Goal: Task Accomplishment & Management: Use online tool/utility

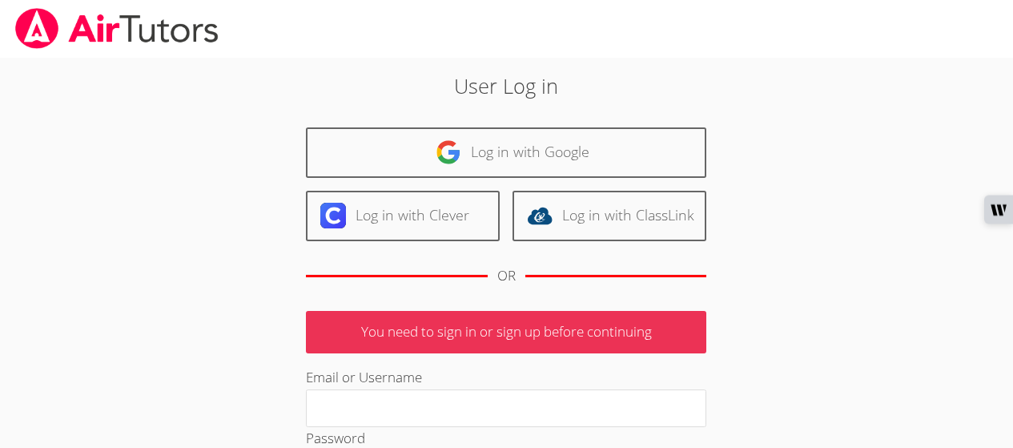
click at [519, 153] on link "Log in with Google" at bounding box center [506, 152] width 400 height 50
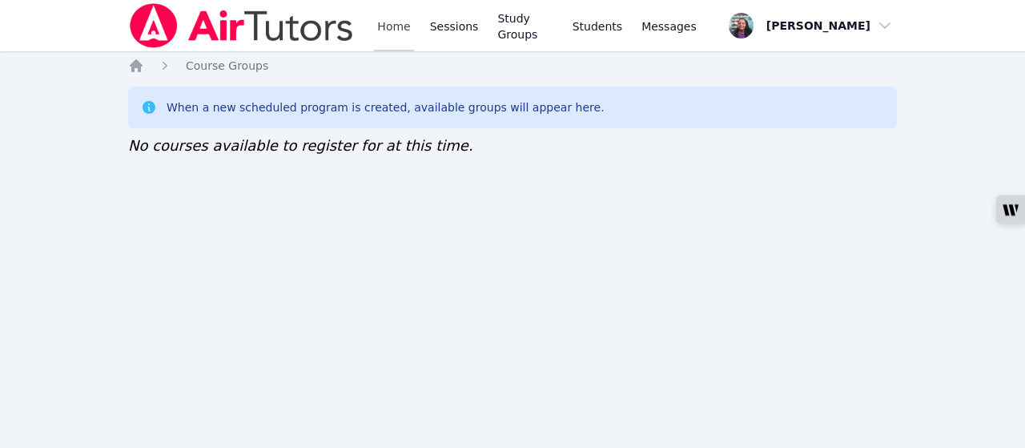
click at [399, 32] on link "Home" at bounding box center [393, 25] width 39 height 51
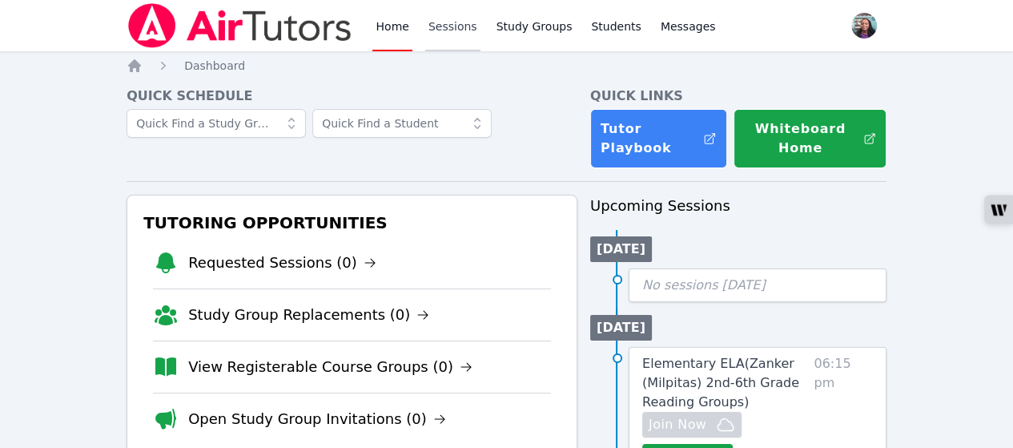
click at [448, 28] on link "Sessions" at bounding box center [452, 25] width 55 height 51
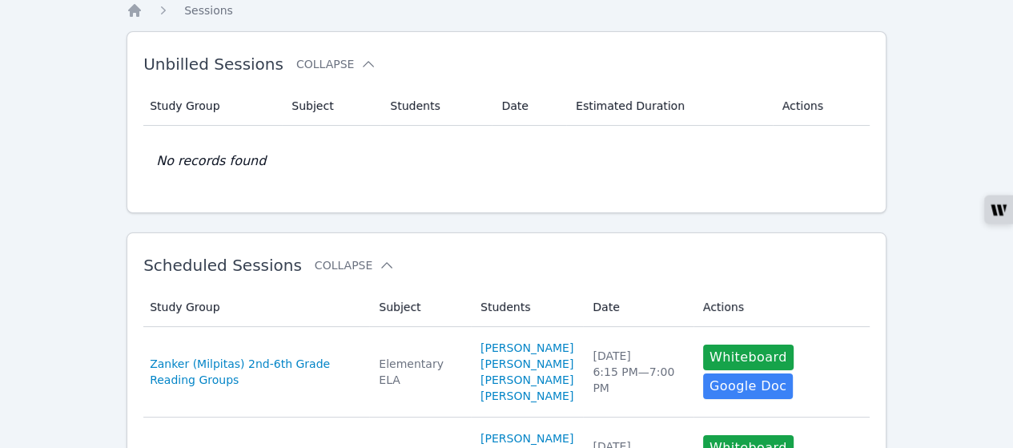
scroll to position [80, 0]
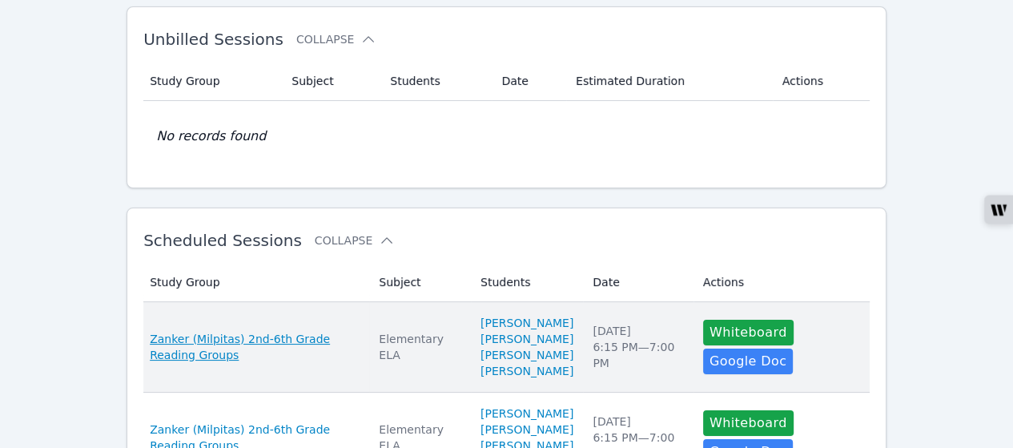
click at [322, 345] on span "Zanker (Milpitas) 2nd-6th Grade Reading Groups" at bounding box center [255, 347] width 210 height 32
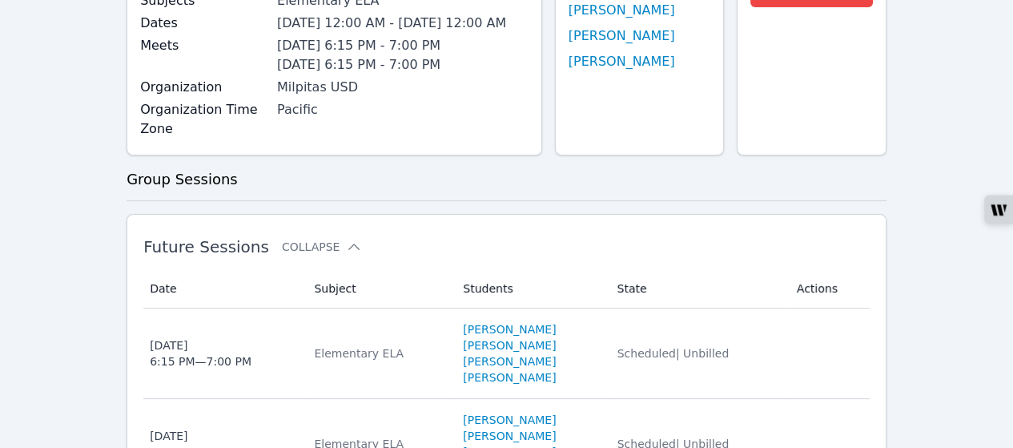
scroll to position [320, 0]
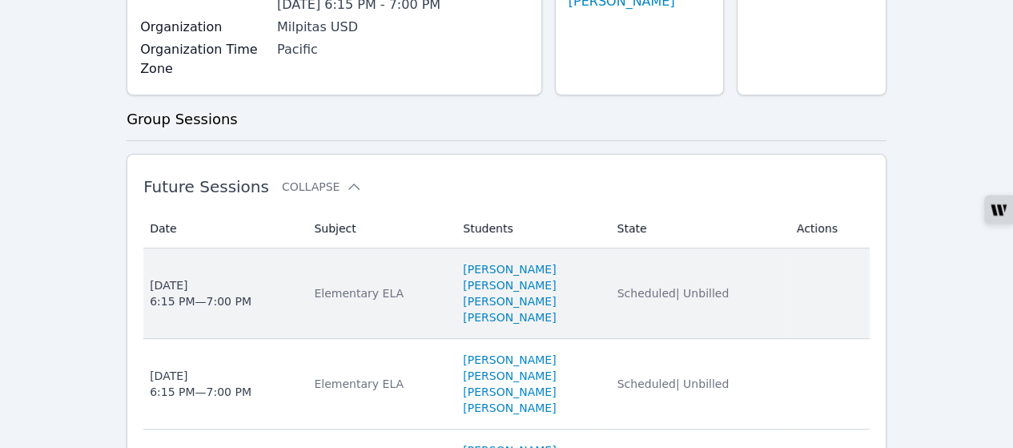
click at [353, 301] on div "Elementary ELA" at bounding box center [379, 293] width 130 height 16
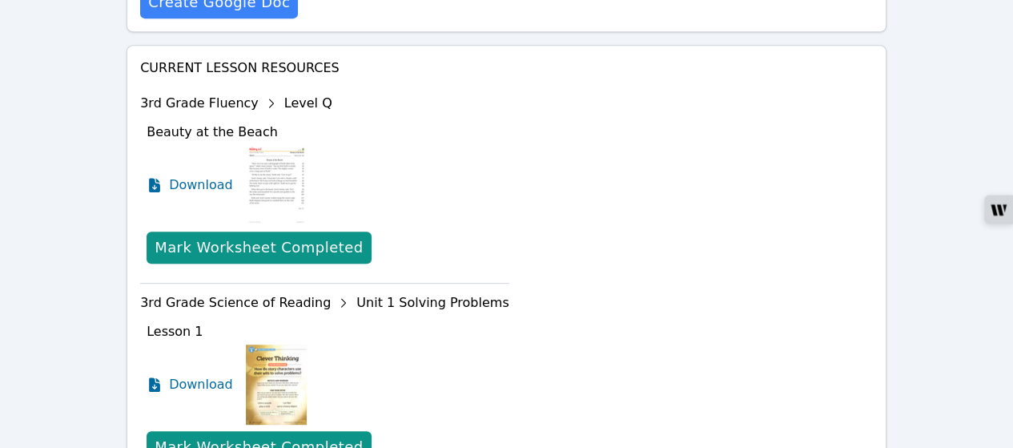
scroll to position [641, 0]
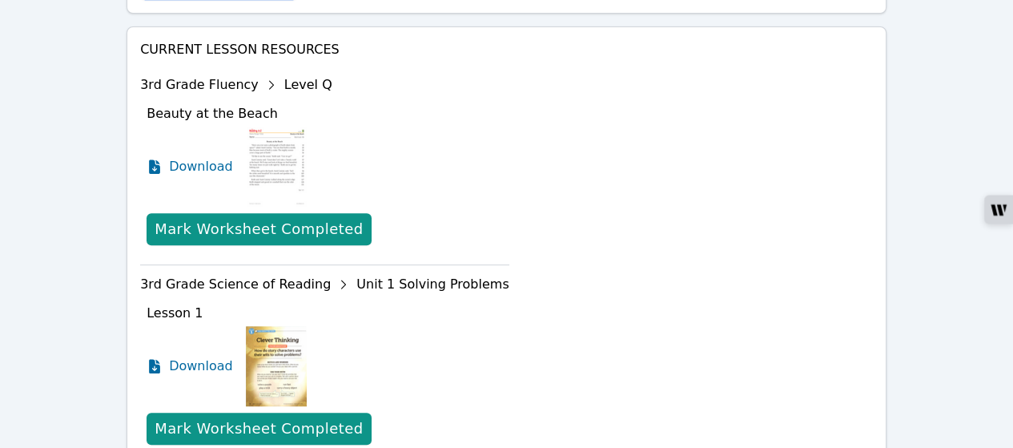
click at [263, 326] on img at bounding box center [276, 366] width 61 height 80
click at [215, 356] on span "Download" at bounding box center [204, 365] width 71 height 19
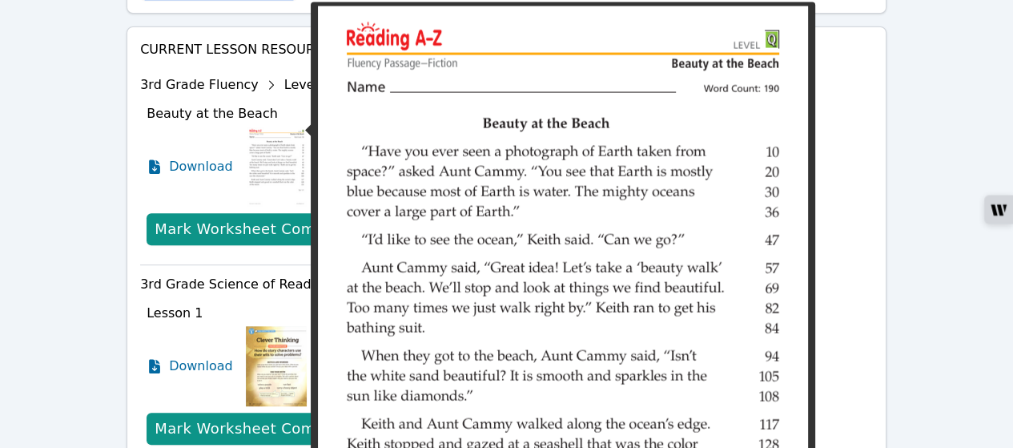
click at [258, 127] on img at bounding box center [277, 167] width 62 height 80
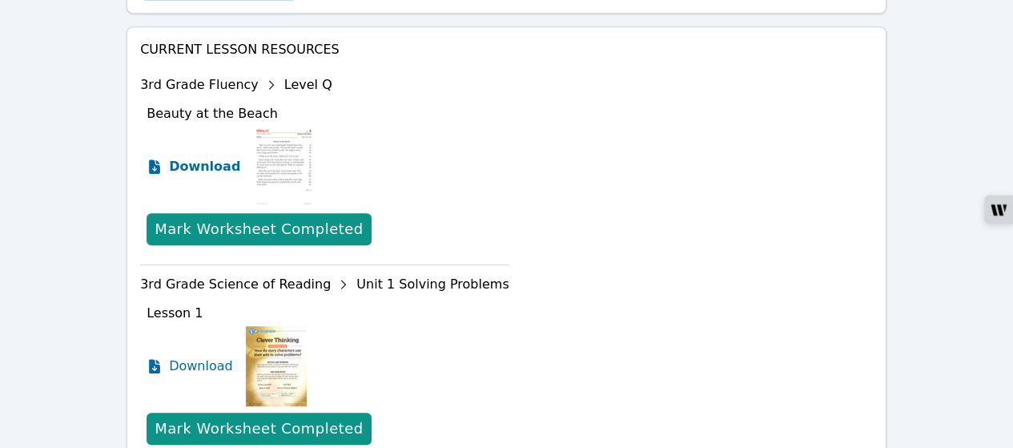
click at [208, 157] on span "Download" at bounding box center [204, 166] width 71 height 19
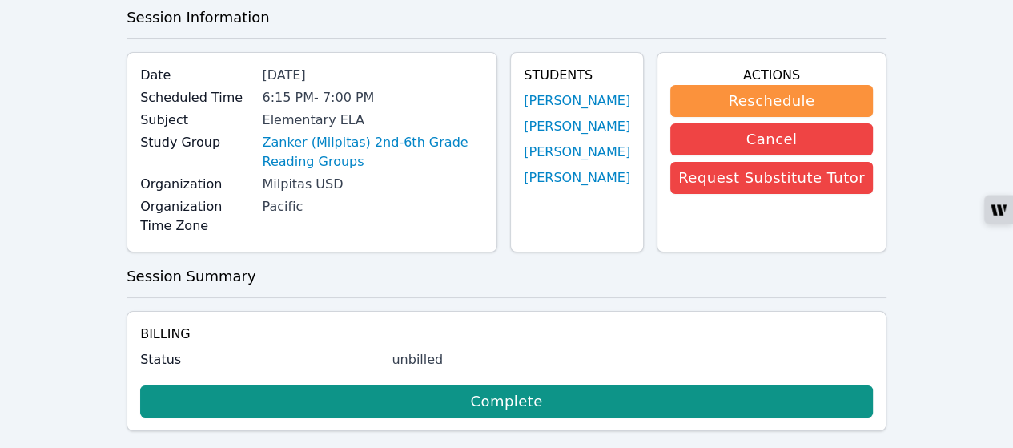
scroll to position [0, 0]
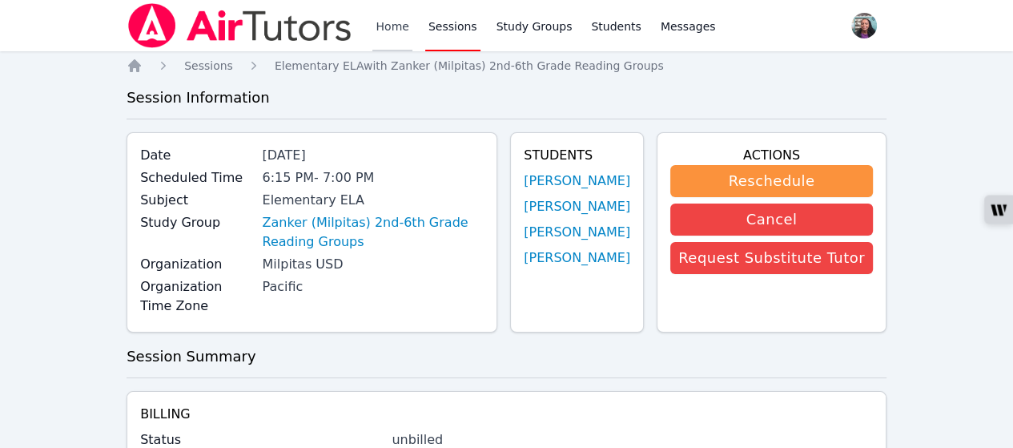
click at [388, 23] on link "Home" at bounding box center [391, 25] width 39 height 51
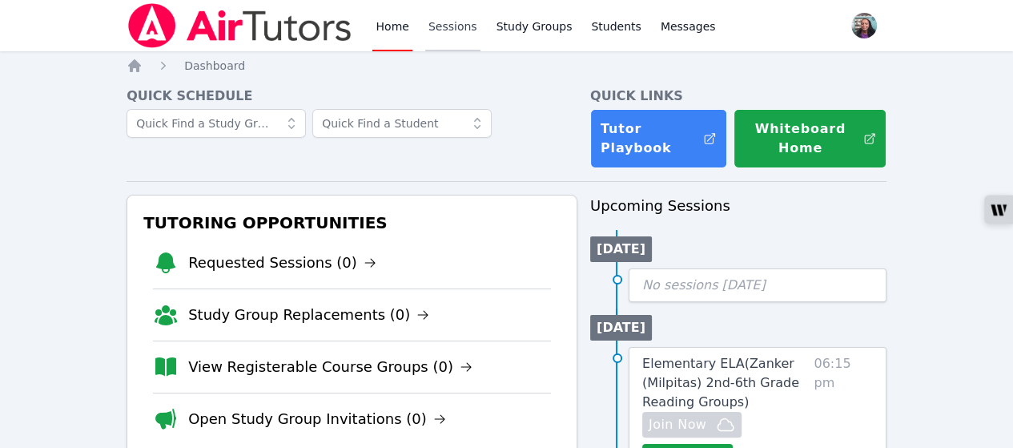
click at [432, 25] on link "Sessions" at bounding box center [452, 25] width 55 height 51
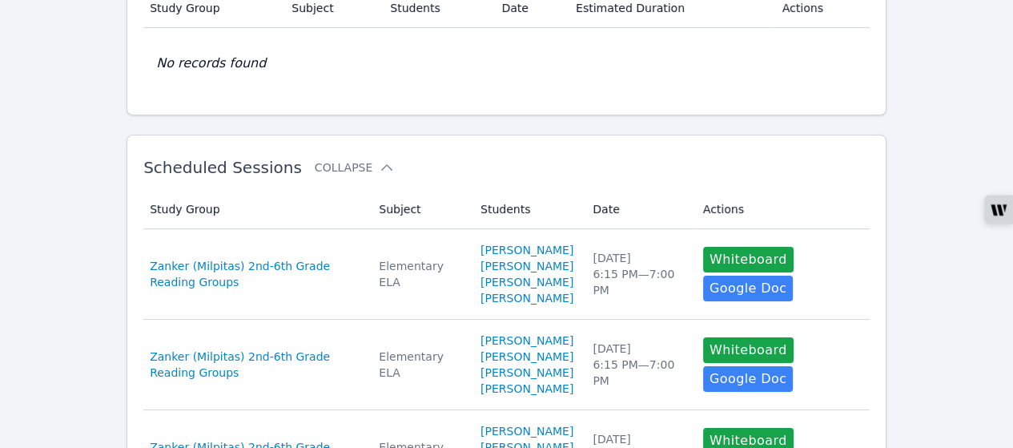
scroll to position [160, 0]
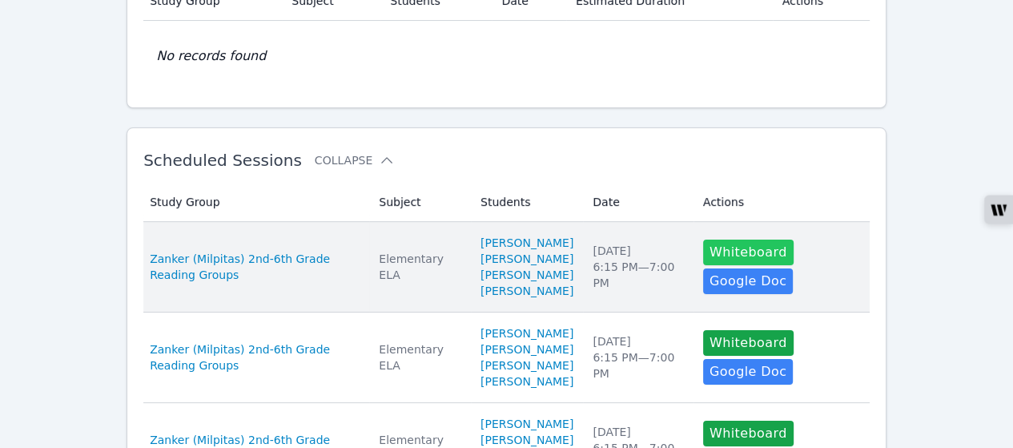
click at [717, 262] on button "Whiteboard" at bounding box center [748, 252] width 90 height 26
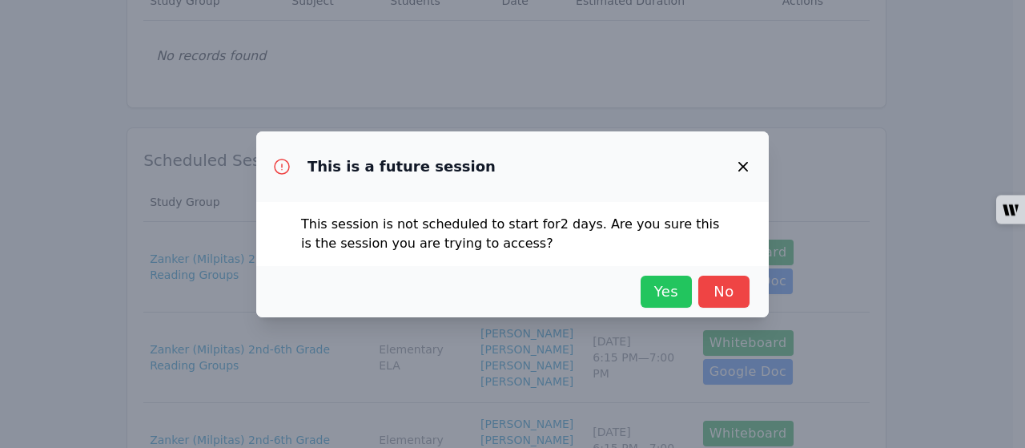
click at [674, 291] on span "Yes" at bounding box center [666, 291] width 35 height 22
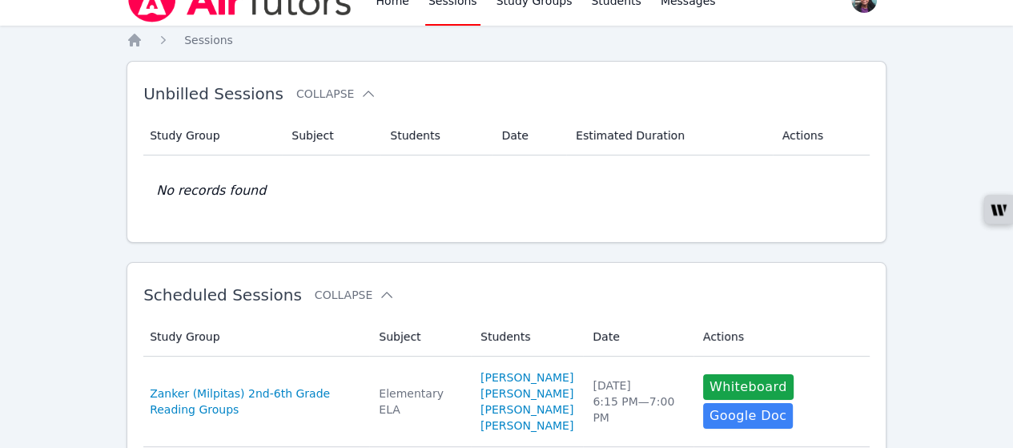
scroll to position [0, 0]
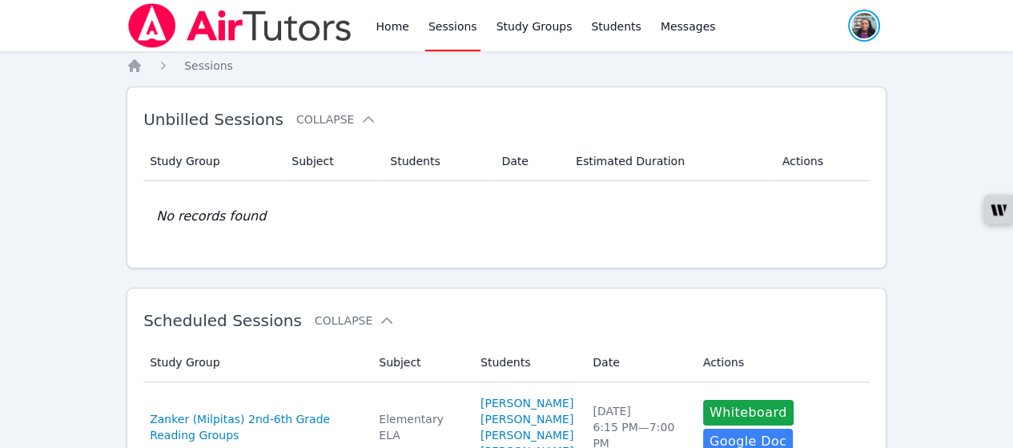
click at [868, 33] on span "button" at bounding box center [863, 25] width 35 height 35
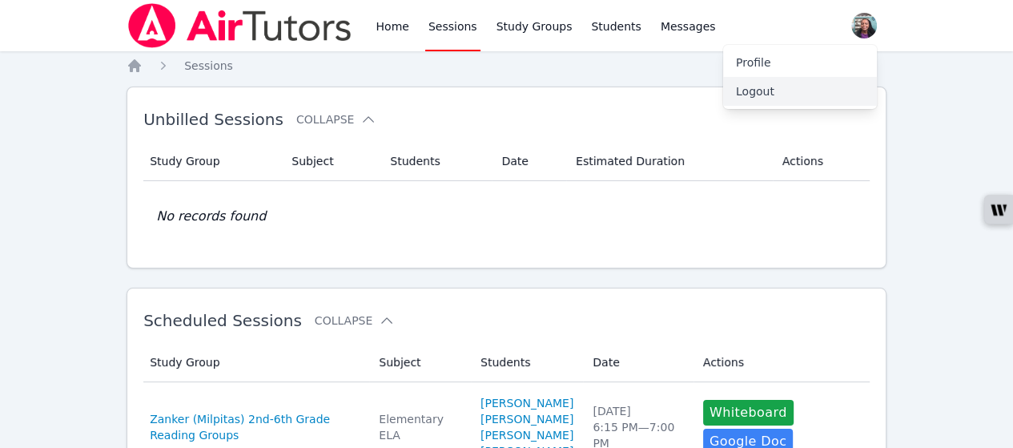
click at [809, 94] on button "Logout" at bounding box center [800, 91] width 154 height 29
